Goal: Navigation & Orientation: Find specific page/section

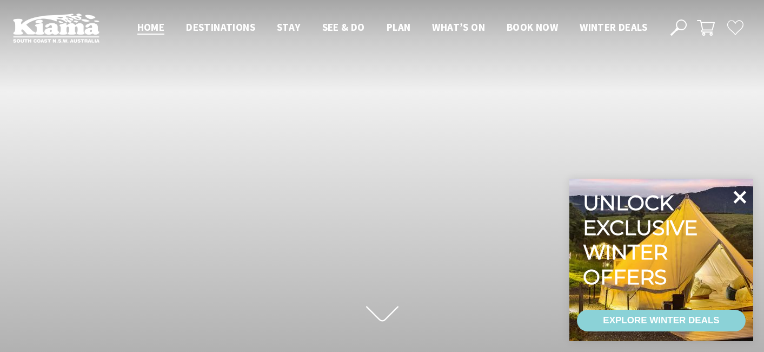
click at [738, 194] on icon at bounding box center [740, 196] width 13 height 13
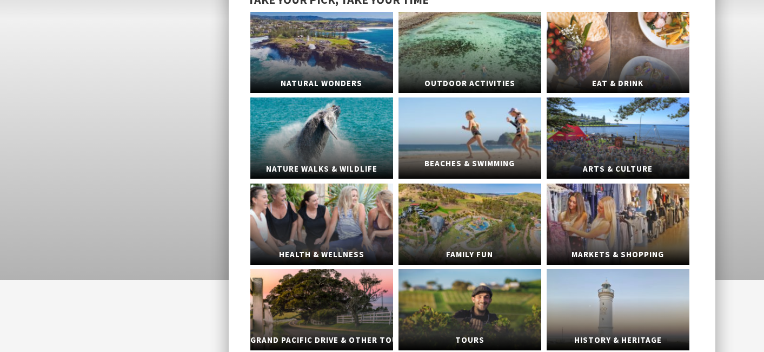
scroll to position [17, 0]
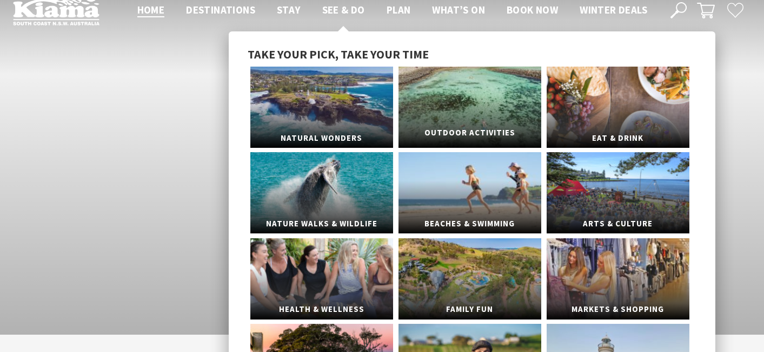
click at [483, 88] on link "Outdoor Activities" at bounding box center [470, 107] width 143 height 81
